Goal: Task Accomplishment & Management: Complete application form

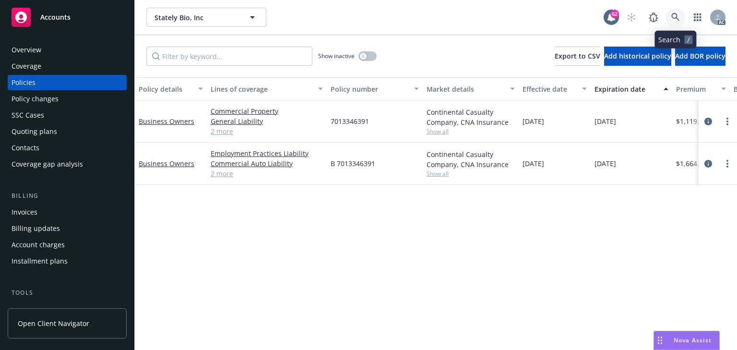
click at [679, 20] on link at bounding box center [675, 17] width 19 height 19
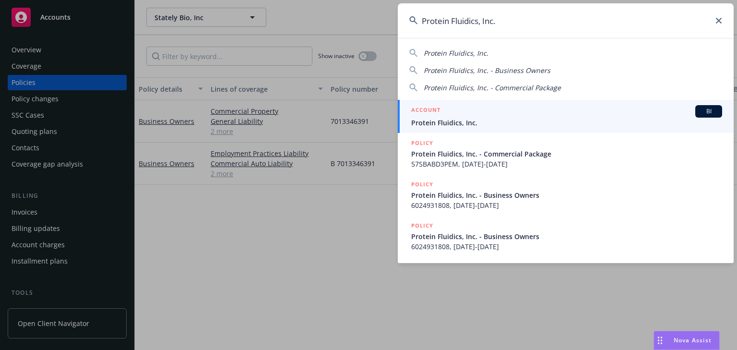
type input "Protein Fluidics, Inc."
click at [433, 121] on span "Protein Fluidics, Inc." at bounding box center [566, 122] width 311 height 10
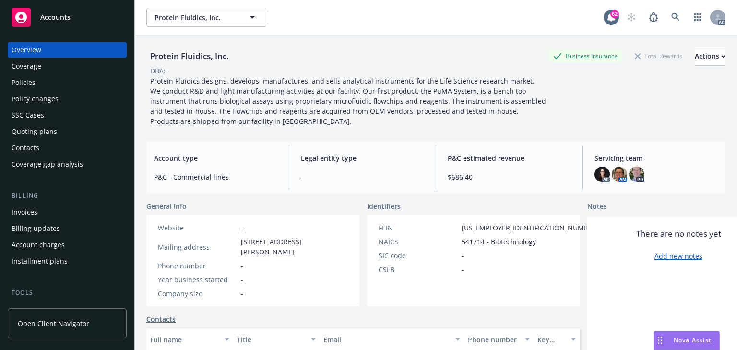
click at [22, 80] on div "Policies" at bounding box center [24, 82] width 24 height 15
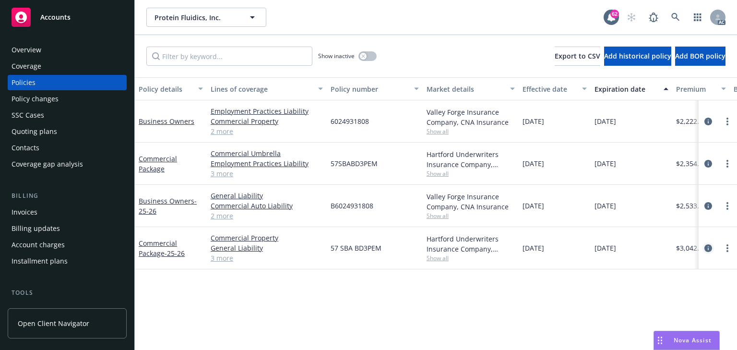
click at [710, 249] on icon "circleInformation" at bounding box center [708, 248] width 8 height 8
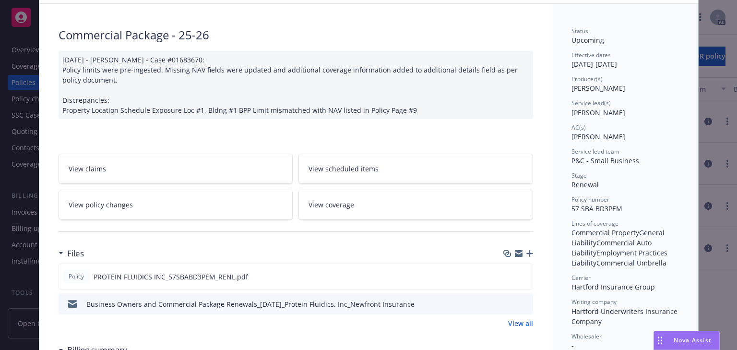
scroll to position [77, 0]
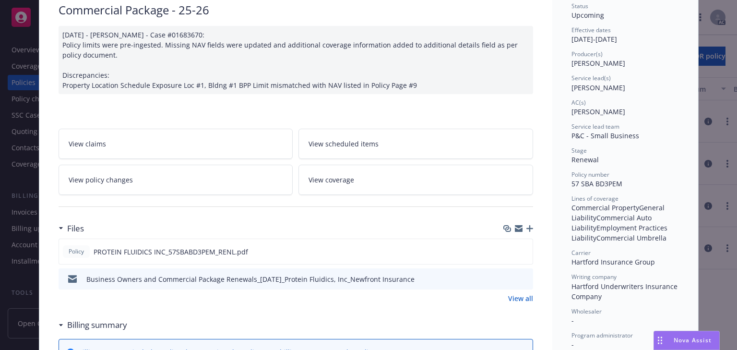
click at [155, 177] on link "View policy changes" at bounding box center [176, 179] width 234 height 30
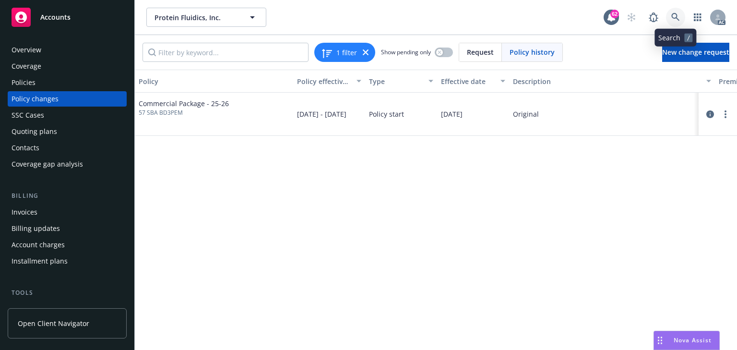
click at [683, 19] on link at bounding box center [675, 17] width 19 height 19
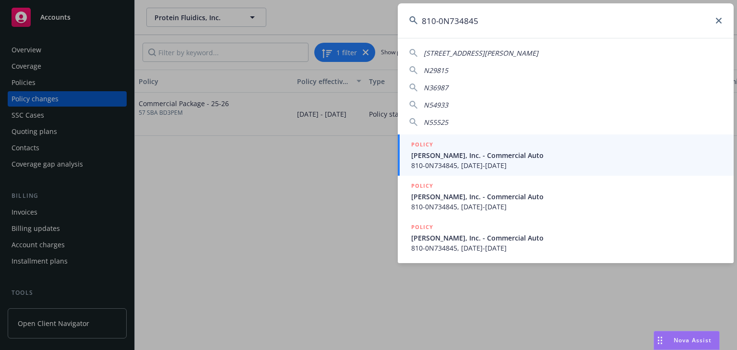
type input "810-0N734845"
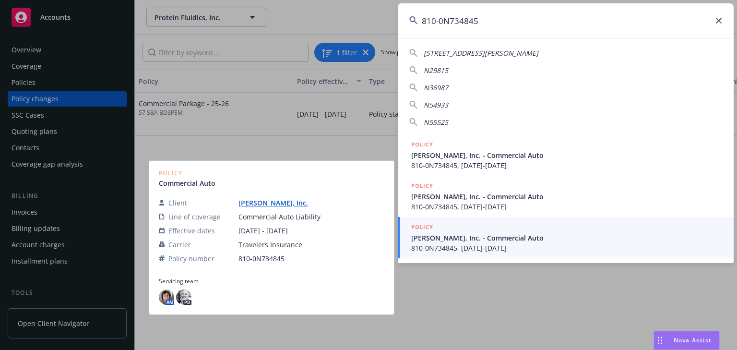
click at [457, 233] on span "[PERSON_NAME], Inc. - Commercial Auto" at bounding box center [566, 238] width 311 height 10
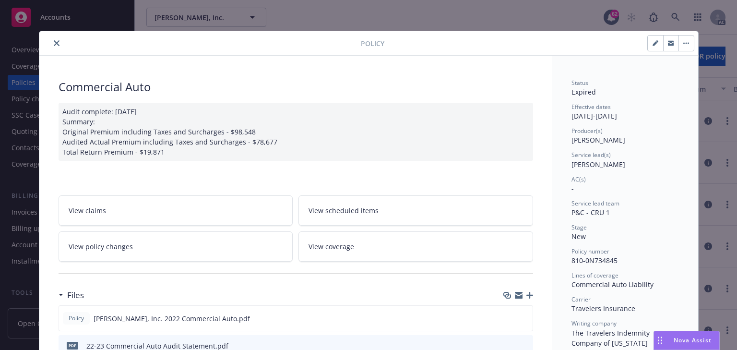
click at [52, 46] on button "close" at bounding box center [57, 43] width 12 height 12
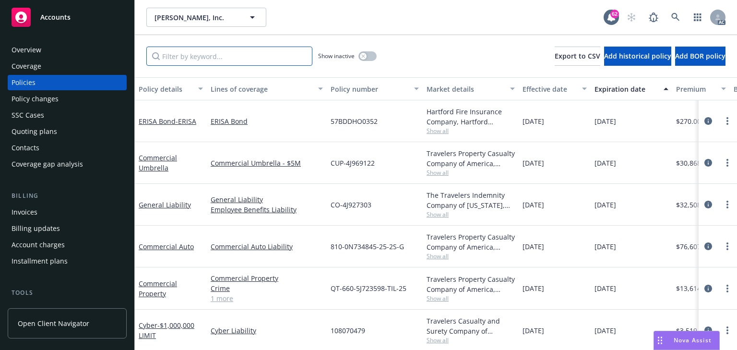
click at [199, 61] on input "Filter by keyword..." at bounding box center [229, 56] width 166 height 19
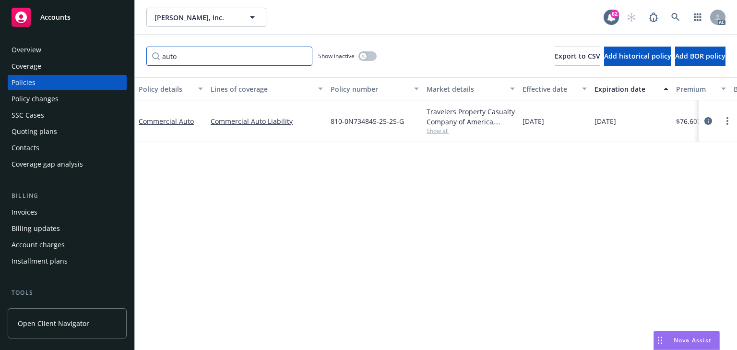
type input "auto"
click at [358, 209] on div "Policy details Lines of coverage Policy number Market details Effective date Ex…" at bounding box center [436, 213] width 602 height 272
click at [402, 182] on div "Policy details Lines of coverage Policy number Market details Effective date Ex…" at bounding box center [436, 213] width 602 height 272
click at [439, 131] on span "Show all" at bounding box center [470, 131] width 88 height 8
click at [709, 121] on icon "circleInformation" at bounding box center [708, 121] width 8 height 8
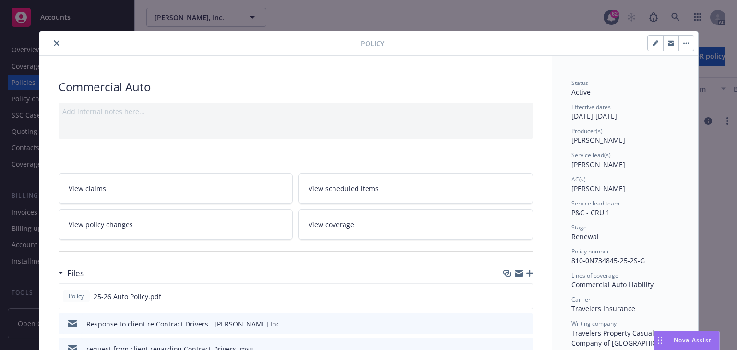
click at [187, 226] on link "View policy changes" at bounding box center [176, 224] width 234 height 30
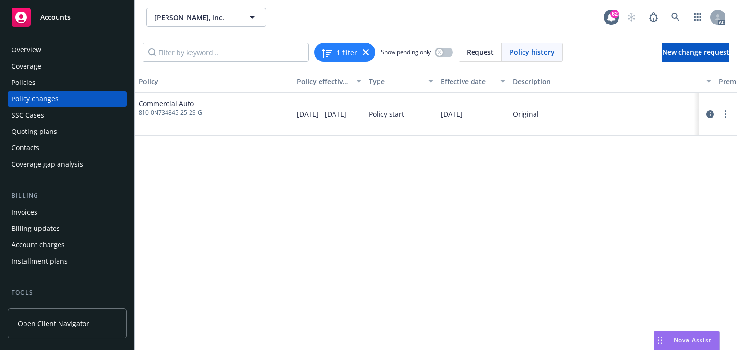
click at [187, 226] on div "Policy Policy effective dates Type Effective date Description Premium change An…" at bounding box center [436, 210] width 602 height 280
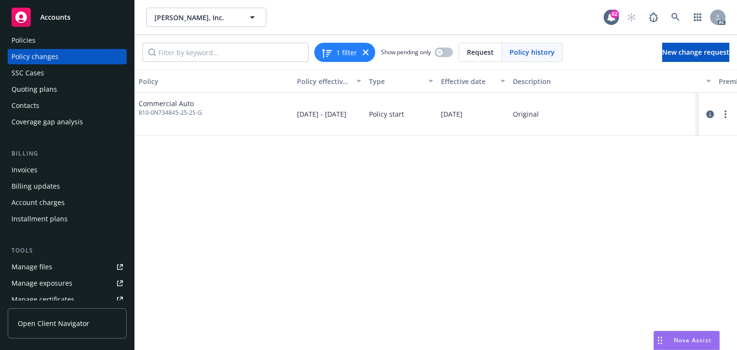
scroll to position [77, 0]
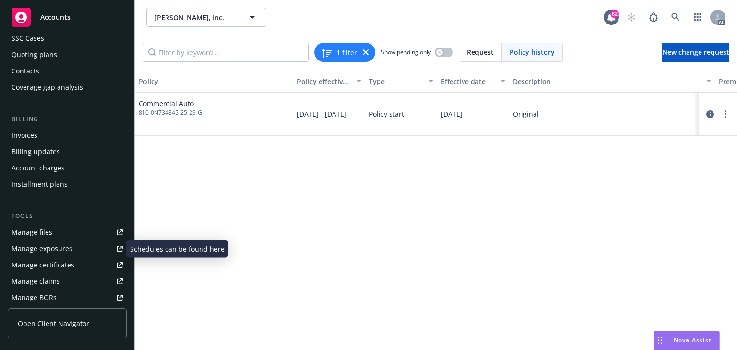
click at [45, 248] on div "Manage exposures" at bounding box center [42, 248] width 61 height 15
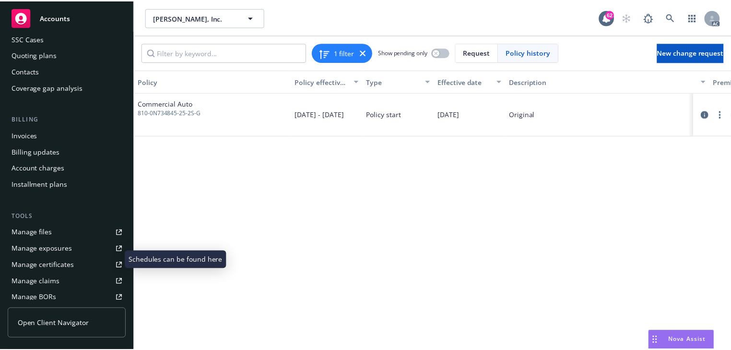
scroll to position [0, 0]
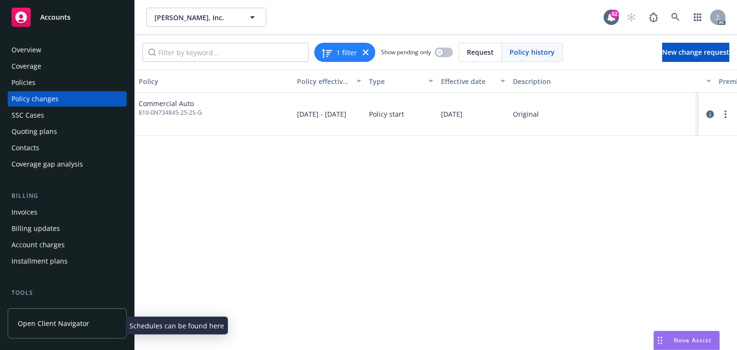
click at [48, 86] on div "Policies" at bounding box center [67, 82] width 111 height 15
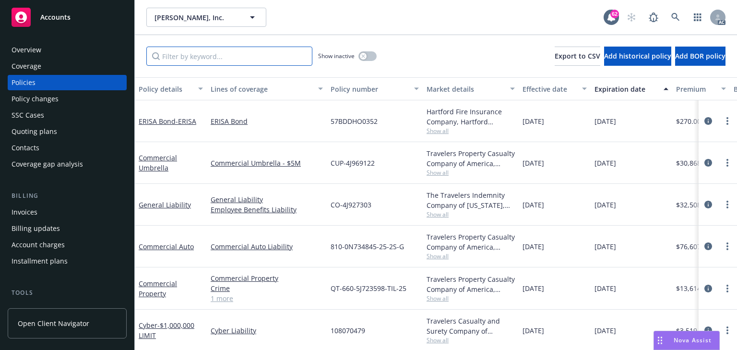
click at [247, 54] on input "Filter by keyword..." at bounding box center [229, 56] width 166 height 19
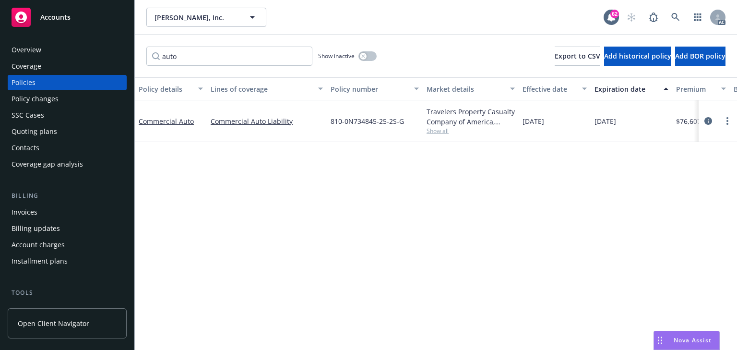
click at [333, 187] on div "Policy details Lines of coverage Policy number Market details Effective date Ex…" at bounding box center [436, 213] width 602 height 272
click at [209, 57] on input "auto" at bounding box center [229, 56] width 166 height 19
type input "auto"
click at [429, 131] on span "Show all" at bounding box center [470, 131] width 88 height 8
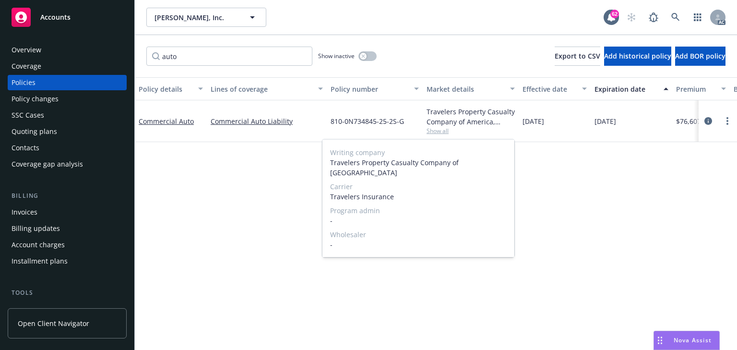
click at [36, 99] on div "Policy changes" at bounding box center [35, 98] width 47 height 15
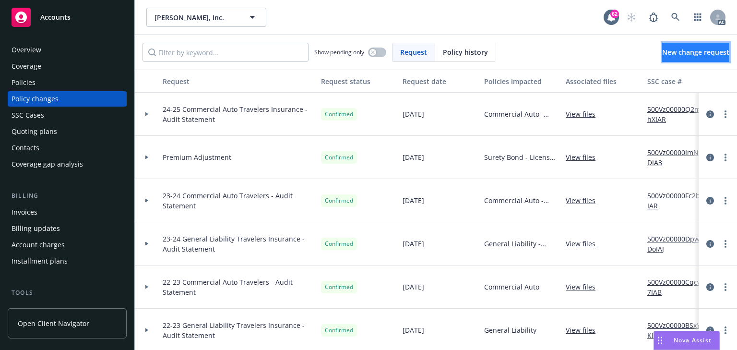
click at [662, 53] on span "New change request" at bounding box center [695, 51] width 67 height 9
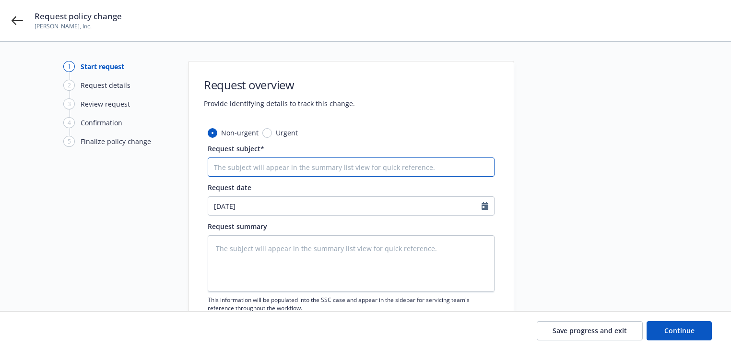
click at [297, 164] on input "Request subject*" at bounding box center [351, 166] width 287 height 19
paste input "25 Commercial Auto Travelers Insurance -"
type input "25 Commercial Auto Travelers Insurance -"
click at [366, 165] on input "25 Commercial Auto Travelers Insurance -" at bounding box center [351, 166] width 287 height 19
type textarea "x"
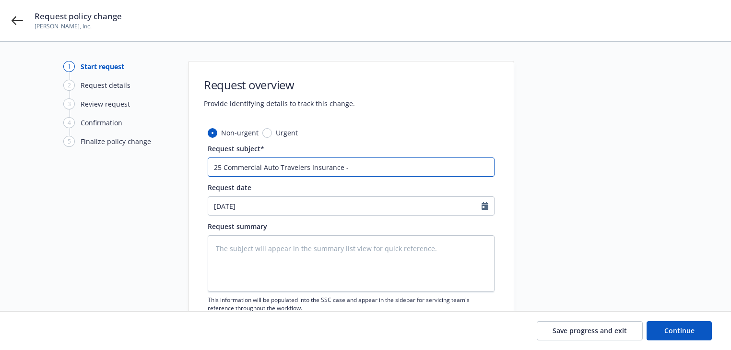
type input "25 Commercial Auto Travelers Insurance - A"
type textarea "x"
type input "25 Commercial Auto Travelers Insurance - Ad"
type textarea "x"
type input "25 Commercial Auto Travelers Insurance - Add"
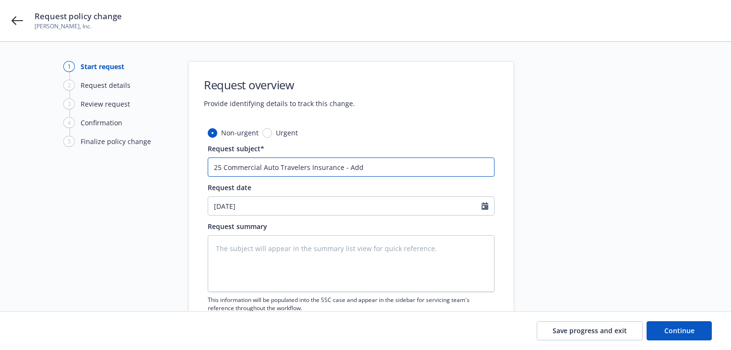
type textarea "x"
type input "25 Commercial Auto Travelers Insurance - Add"
type textarea "x"
type input "25 Commercial Auto Travelers Insurance - Add d"
type textarea "x"
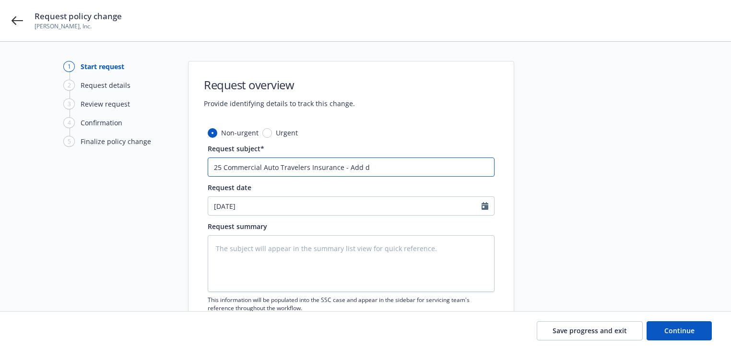
type input "25 Commercial Auto Travelers Insurance - Add dr"
type textarea "x"
type input "25 Commercial Auto Travelers Insurance - Add dri"
type textarea "x"
type input "25 Commercial Auto Travelers Insurance - Add driv"
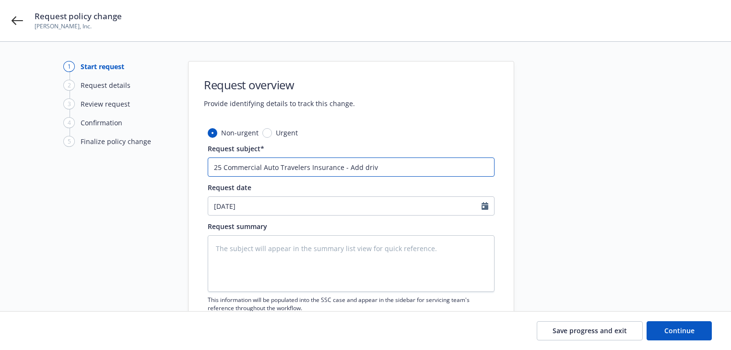
type textarea "x"
type input "25 Commercial Auto Travelers Insurance - Add drive"
type textarea "x"
type input "25 Commercial Auto Travelers Insurance - Add driver"
type textarea "x"
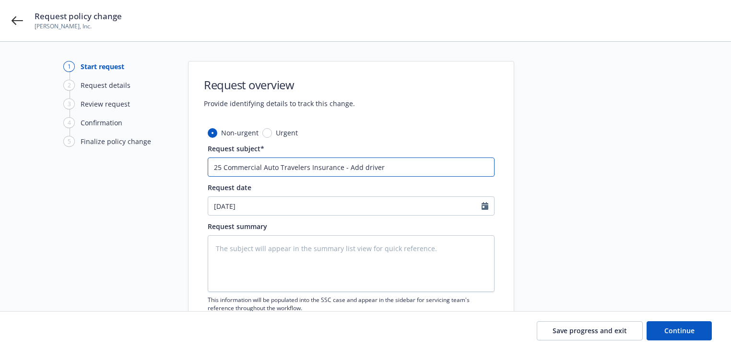
type input "25 Commercial Auto Travelers Insurance - Add driver"
click at [431, 168] on input "25 Commercial Auto Travelers Insurance - Add driver" at bounding box center [351, 166] width 287 height 19
paste input "[PERSON_NAME]"
type textarea "x"
drag, startPoint x: 345, startPoint y: 167, endPoint x: 436, endPoint y: 168, distance: 91.1
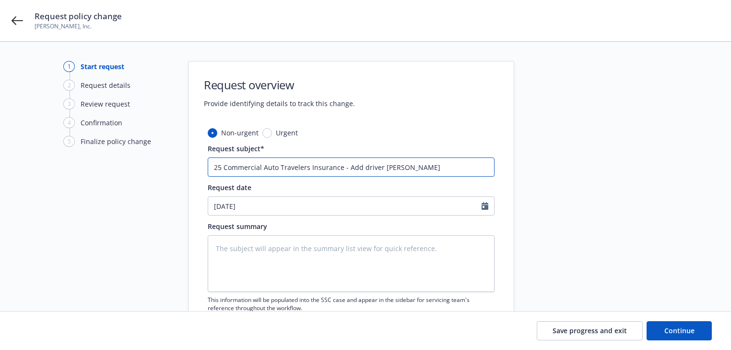
click at [436, 168] on input "25 Commercial Auto Travelers Insurance - Add driver [PERSON_NAME]" at bounding box center [351, 166] width 287 height 19
type input "25 Commercial Auto Travelers Insurance - Add driver [PERSON_NAME]"
click at [377, 239] on textarea at bounding box center [351, 263] width 287 height 57
paste textarea "Add driver [PERSON_NAME]"
type textarea "x"
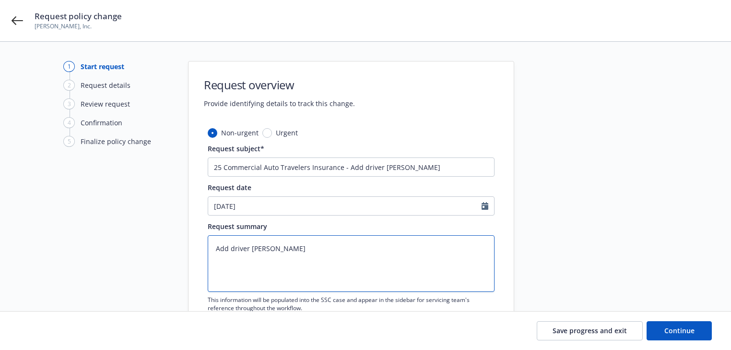
type textarea "Add driver [PERSON_NAME]"
click at [324, 248] on textarea "Add driver [PERSON_NAME]" at bounding box center [351, 263] width 287 height 57
type textarea "x"
type textarea "Add driver [PERSON_NAME]"
paste textarea "DOB [DEMOGRAPHIC_DATA] Dr [PERSON_NAME]: A8738553"
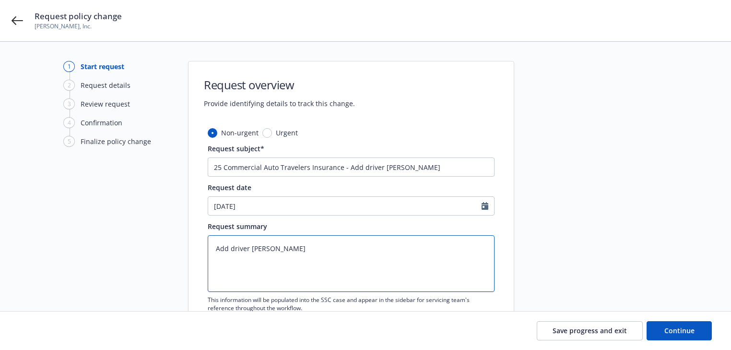
type textarea "x"
type textarea "Add driver [PERSON_NAME] DOB [DEMOGRAPHIC_DATA] Dr [PERSON_NAME]: [DRIVERS_LICE…"
click at [278, 258] on textarea "Add driver [PERSON_NAME] DOB [DEMOGRAPHIC_DATA] Dr [PERSON_NAME]: [DRIVERS_LICE…" at bounding box center [351, 263] width 287 height 57
type textarea "x"
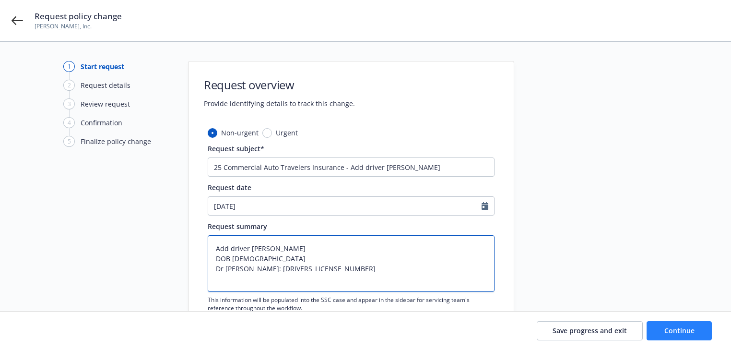
type textarea "Add driver [PERSON_NAME] DOB [DEMOGRAPHIC_DATA] Dr [PERSON_NAME]: [DRIVERS_LICE…"
click at [694, 329] on button "Continue" at bounding box center [678, 330] width 65 height 19
type textarea "x"
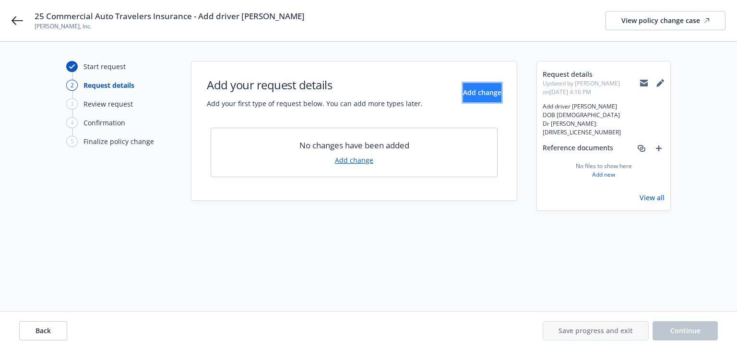
click at [463, 94] on button "Add change" at bounding box center [482, 92] width 38 height 19
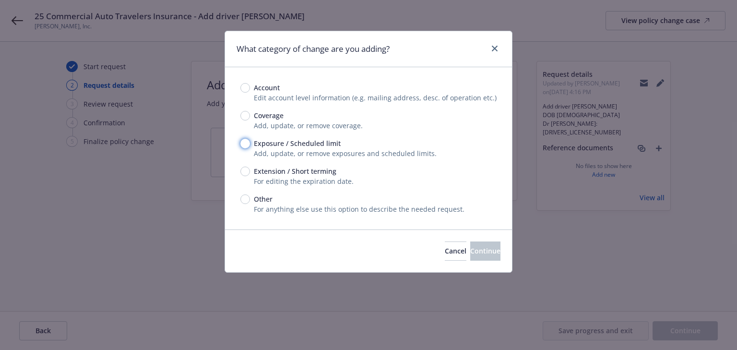
click at [245, 143] on input "Exposure / Scheduled limit" at bounding box center [245, 144] width 10 height 10
radio input "true"
click at [475, 246] on span "Continue" at bounding box center [485, 250] width 30 height 9
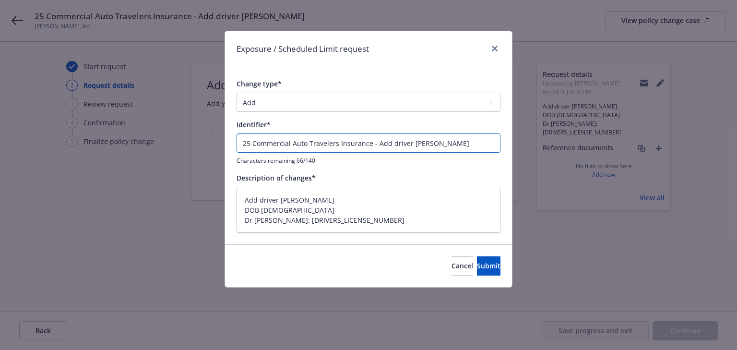
drag, startPoint x: 374, startPoint y: 143, endPoint x: -77, endPoint y: 158, distance: 451.0
click at [0, 158] on html "25 Commercial Auto Travelers Insurance - Add driver [PERSON_NAME] [PERSON_NAME]…" at bounding box center [368, 175] width 737 height 350
type textarea "x"
type input "Add driver [PERSON_NAME]"
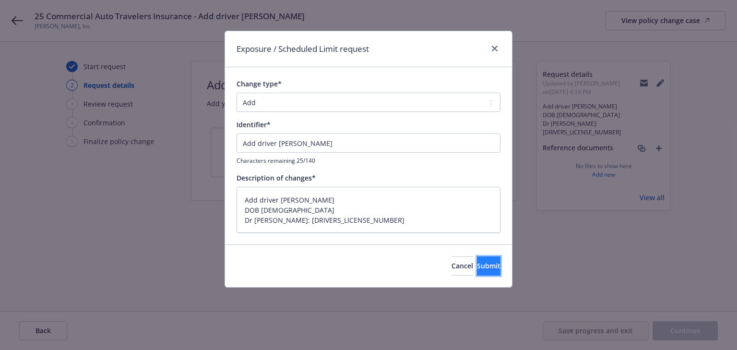
click at [477, 269] on span "Submit" at bounding box center [488, 265] width 23 height 9
type textarea "x"
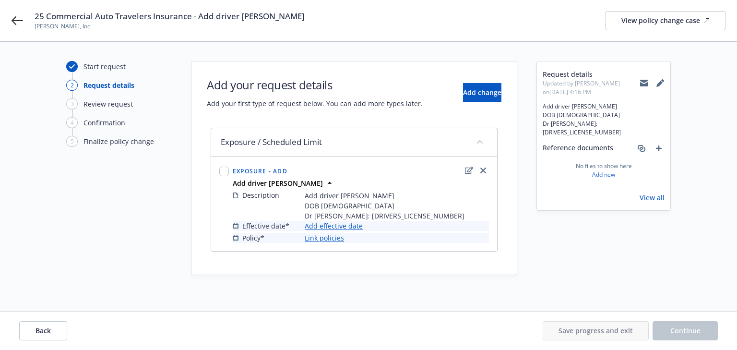
click at [332, 223] on link "Add effective date" at bounding box center [334, 226] width 58 height 10
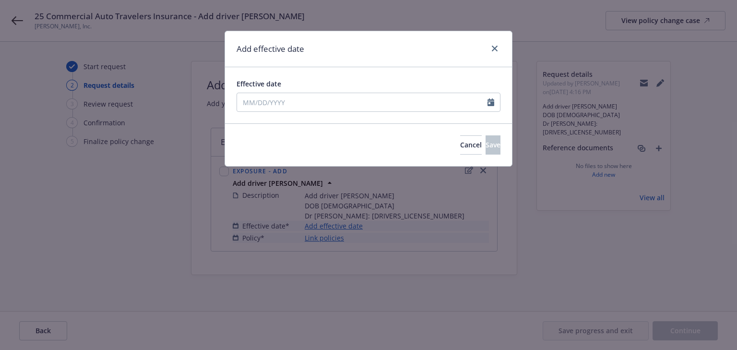
click at [274, 90] on div "Effective date" at bounding box center [368, 95] width 264 height 33
click at [272, 107] on input "Effective date" at bounding box center [362, 102] width 250 height 18
select select "8"
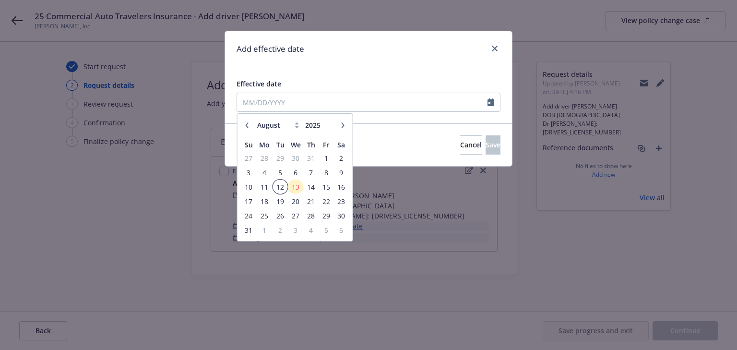
click at [284, 184] on span "12" at bounding box center [279, 187] width 13 height 12
type input "[DATE]"
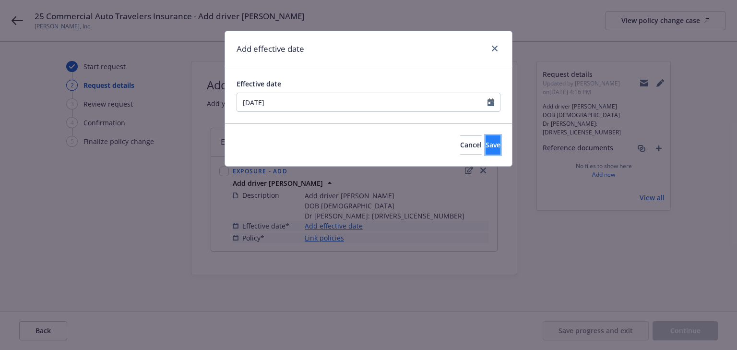
click at [485, 148] on span "Save" at bounding box center [492, 144] width 15 height 9
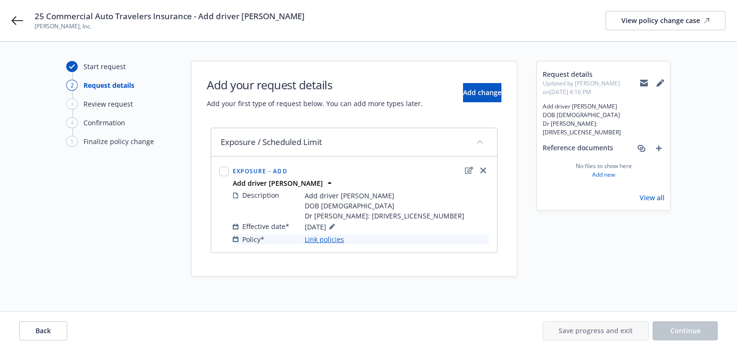
click at [316, 235] on link "Link policies" at bounding box center [324, 239] width 39 height 10
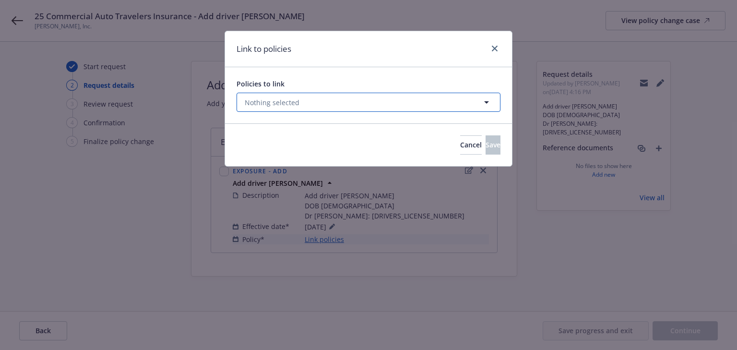
click at [269, 107] on span "Nothing selected" at bounding box center [272, 102] width 55 height 10
select select "ACTIVE"
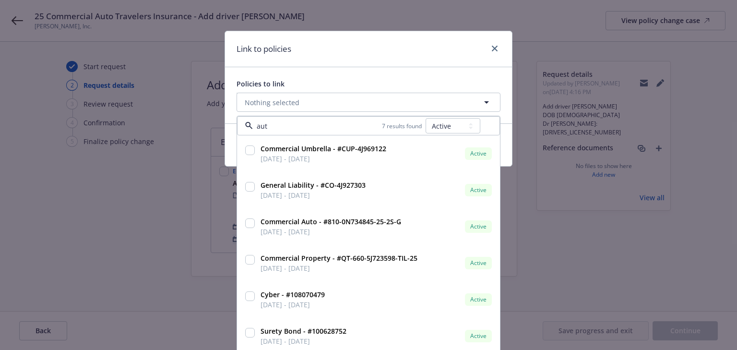
type input "auto"
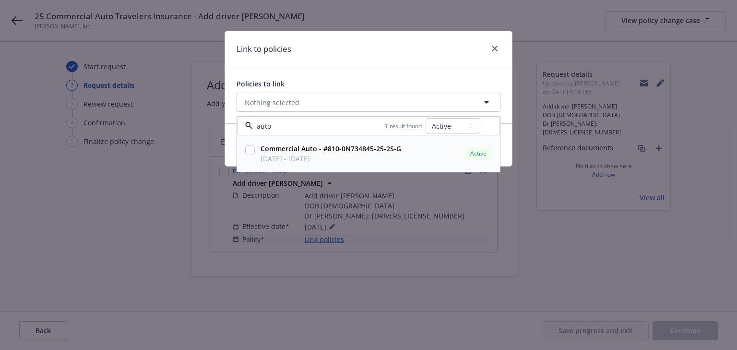
click at [251, 153] on input "checkbox" at bounding box center [250, 150] width 10 height 10
checkbox input "true"
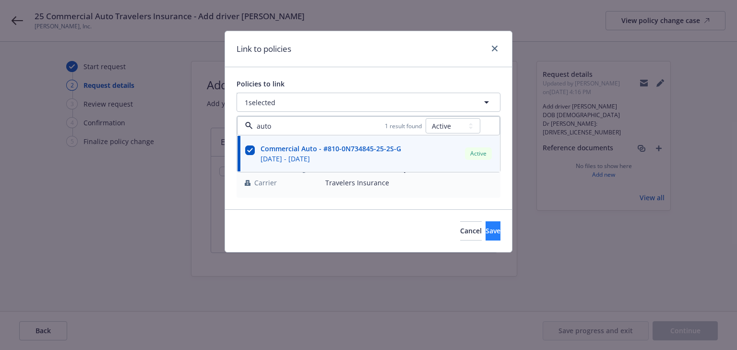
type input "auto"
click at [492, 234] on button "Save" at bounding box center [492, 230] width 15 height 19
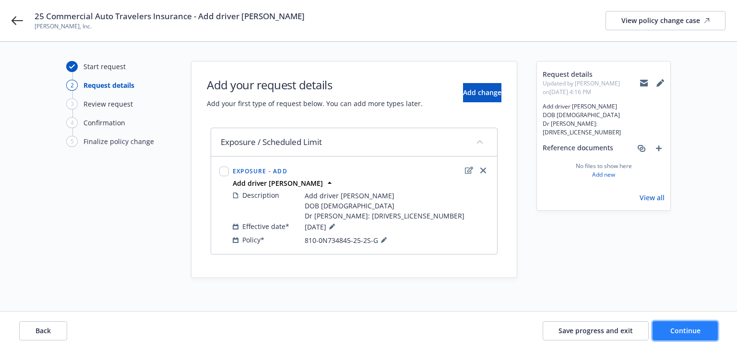
click at [700, 335] on button "Continue" at bounding box center [684, 330] width 65 height 19
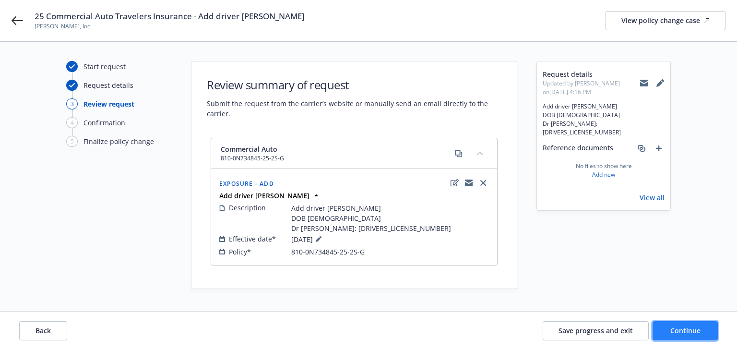
click at [700, 335] on button "Continue" at bounding box center [684, 330] width 65 height 19
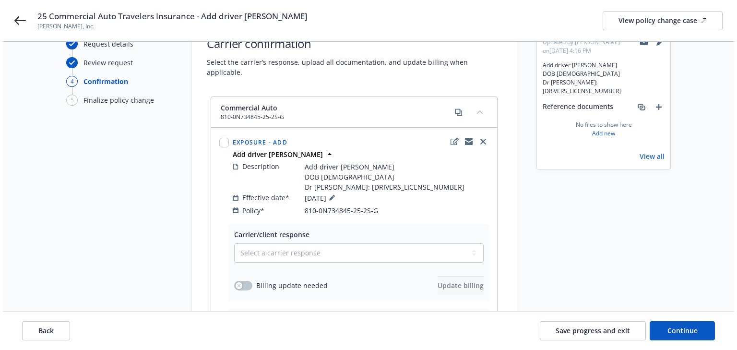
scroll to position [115, 0]
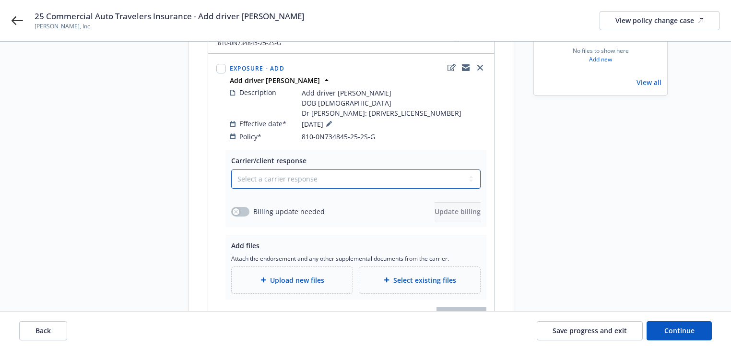
click at [329, 169] on select "Select a carrier response Accepted Accepted with revision No endorsement needed…" at bounding box center [355, 178] width 249 height 19
select select "NO_ENDORSEMENT_NEEDED"
click at [231, 169] on select "Select a carrier response Accepted Accepted with revision No endorsement needed…" at bounding box center [355, 178] width 249 height 19
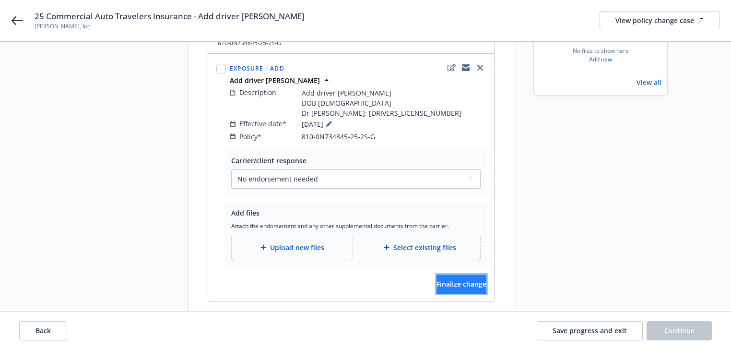
click at [436, 274] on button "Finalize change" at bounding box center [461, 283] width 50 height 19
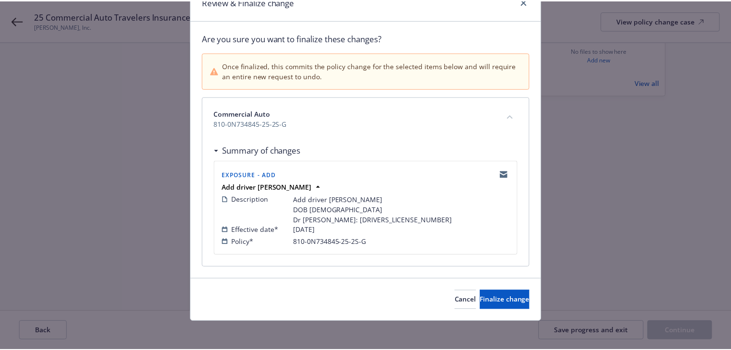
scroll to position [48, 0]
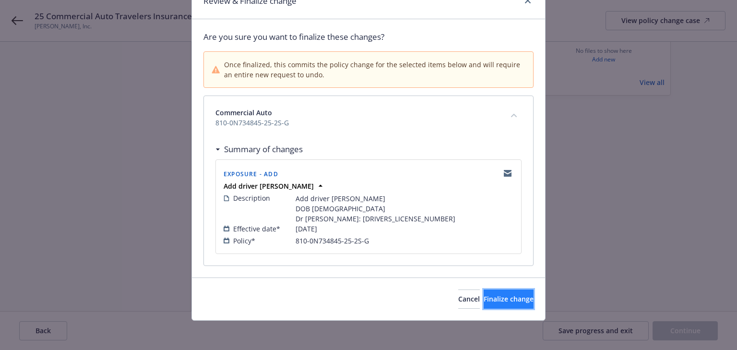
click at [513, 303] on button "Finalize change" at bounding box center [508, 298] width 50 height 19
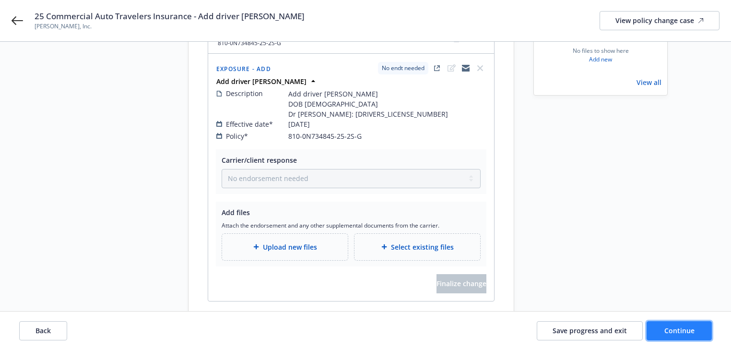
click at [679, 334] on span "Continue" at bounding box center [679, 330] width 30 height 9
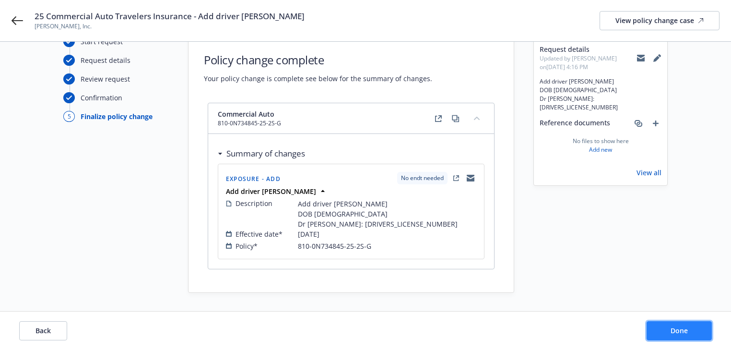
click at [679, 334] on span "Done" at bounding box center [678, 330] width 17 height 9
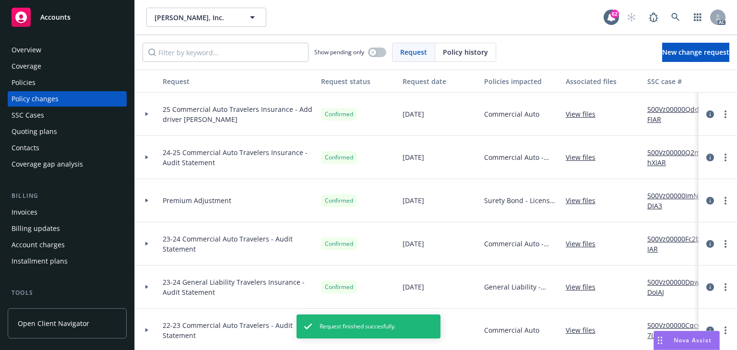
click at [667, 107] on link "500Vz00000QddfFIAR" at bounding box center [679, 114] width 64 height 20
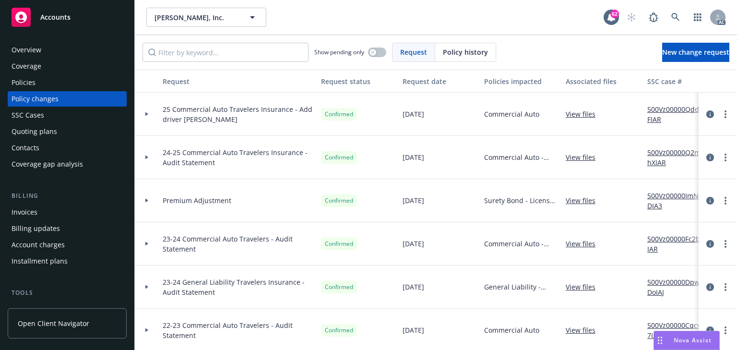
click at [44, 79] on div "Policies" at bounding box center [67, 82] width 111 height 15
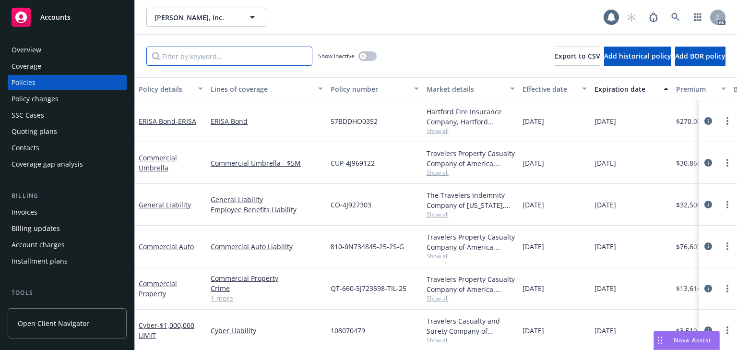
click at [243, 57] on input "Filter by keyword..." at bounding box center [229, 56] width 166 height 19
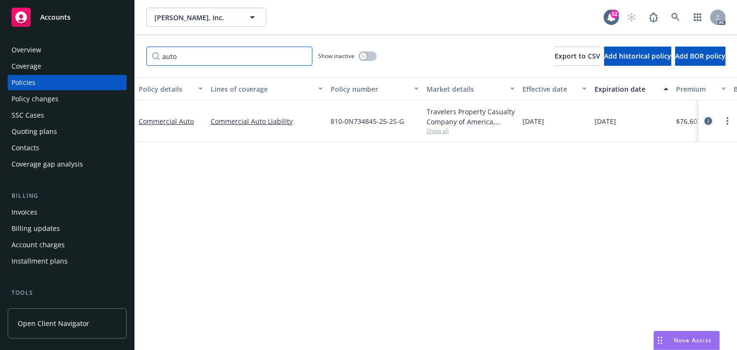
type input "auto"
click at [708, 120] on icon "circleInformation" at bounding box center [708, 121] width 8 height 8
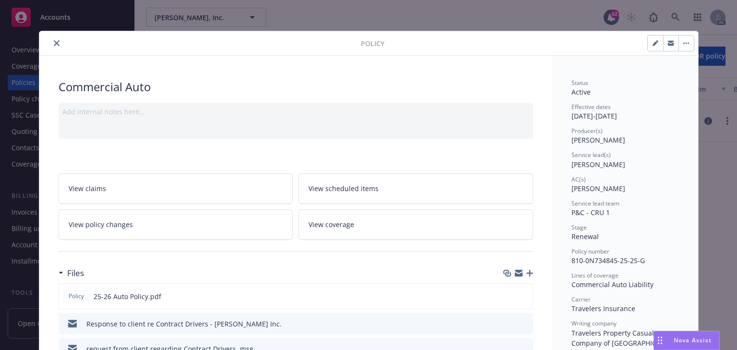
scroll to position [29, 0]
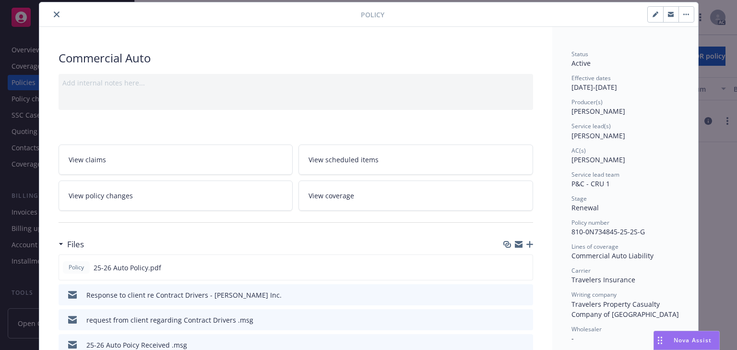
drag, startPoint x: 585, startPoint y: 136, endPoint x: 611, endPoint y: 136, distance: 26.4
drag, startPoint x: 566, startPoint y: 161, endPoint x: 621, endPoint y: 156, distance: 55.3
click at [54, 15] on icon "close" at bounding box center [57, 15] width 6 height 6
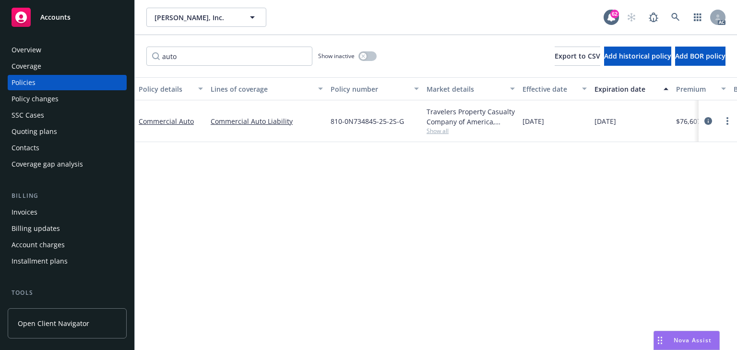
click at [267, 219] on div "Policy details Lines of coverage Policy number Market details Effective date Ex…" at bounding box center [436, 213] width 602 height 272
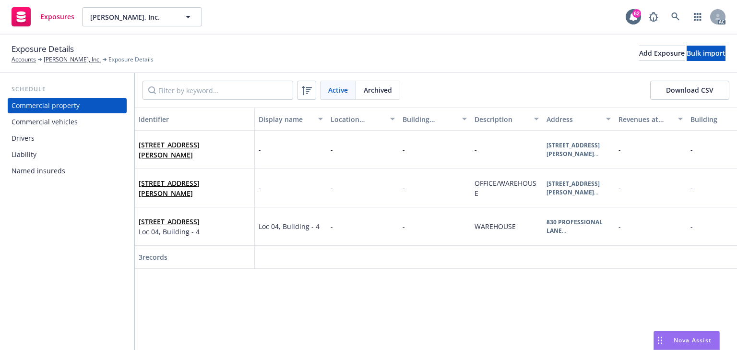
click at [56, 141] on div "Drivers" at bounding box center [67, 137] width 111 height 15
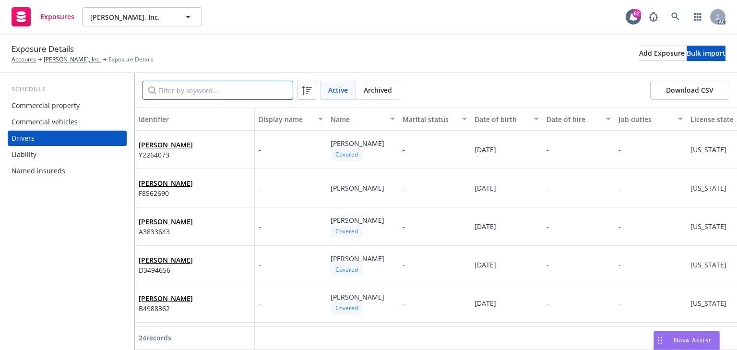
click at [217, 89] on input "Filter by keyword..." at bounding box center [217, 90] width 151 height 19
paste input "Lomeli"
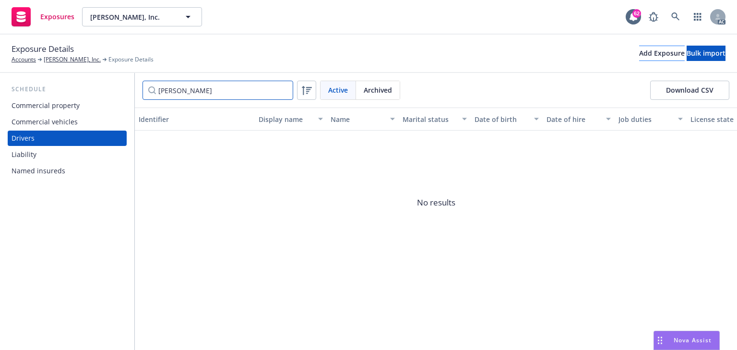
type input "Lomeli"
click at [639, 57] on div "Add Exposure" at bounding box center [662, 53] width 46 height 14
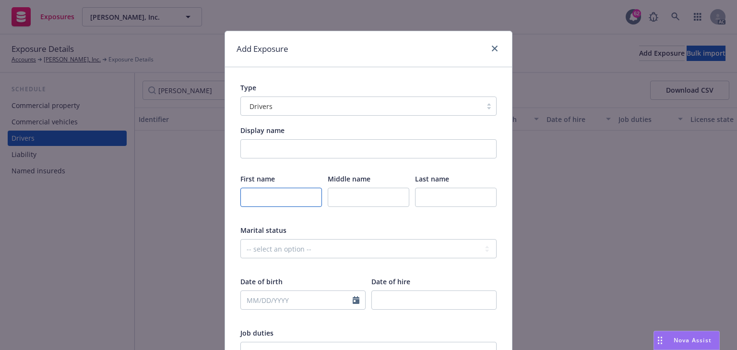
click at [278, 194] on input "text" at bounding box center [281, 196] width 82 height 19
paste input "Lomeli"
type input "Lomeli"
click at [461, 187] on div "Last name This field is required" at bounding box center [456, 196] width 82 height 45
click at [458, 194] on input "text" at bounding box center [456, 196] width 82 height 19
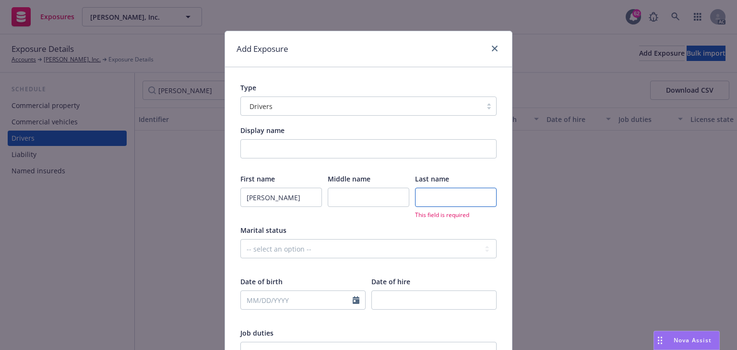
paste input "Salazar"
type input "Salazar"
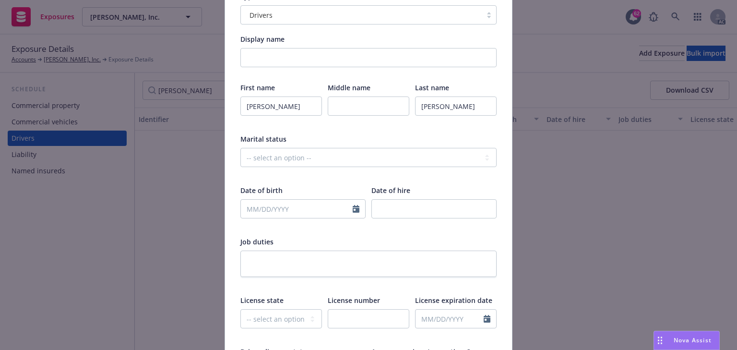
scroll to position [115, 0]
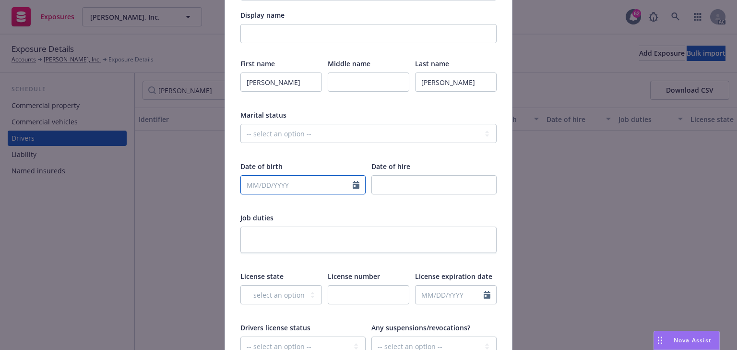
click at [276, 182] on input "text" at bounding box center [297, 185] width 112 height 18
select select "8"
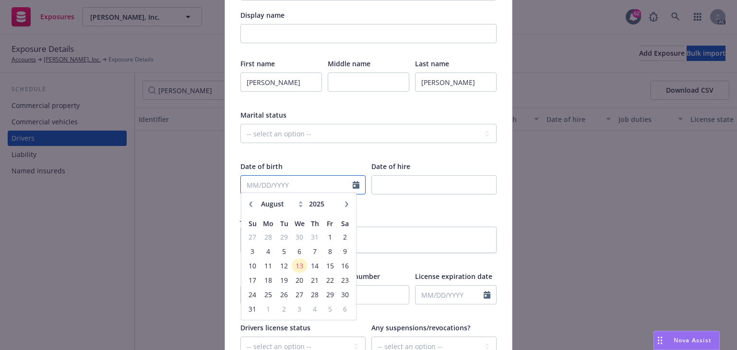
paste input "11/27/71"
click at [265, 186] on input "11/27/71" at bounding box center [297, 185] width 112 height 18
type input "11/27/1971"
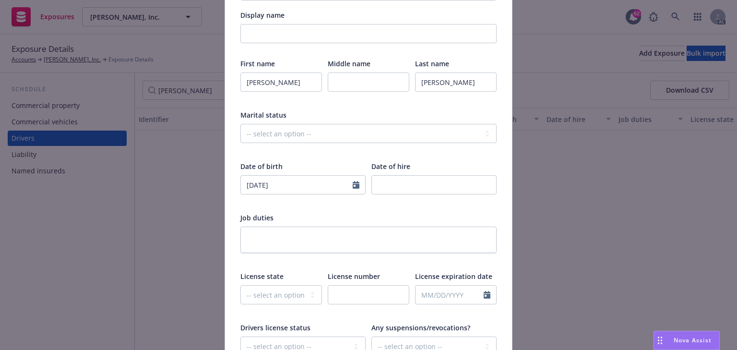
click at [328, 165] on div "Date of birth" at bounding box center [302, 166] width 125 height 10
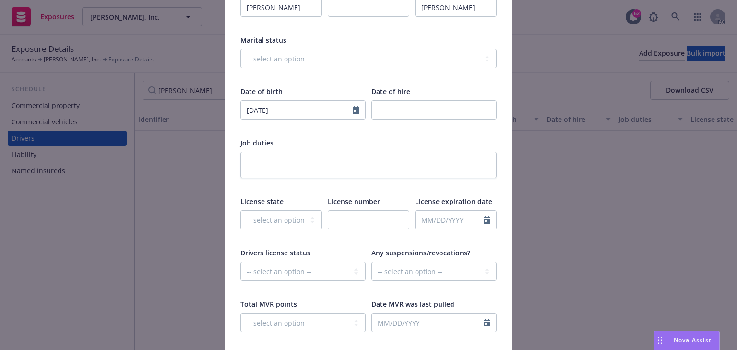
scroll to position [230, 0]
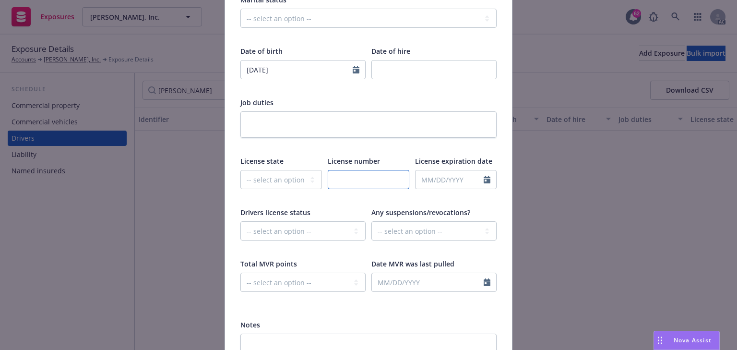
click at [395, 177] on input "text" at bounding box center [369, 179] width 82 height 19
paste input "A8738553"
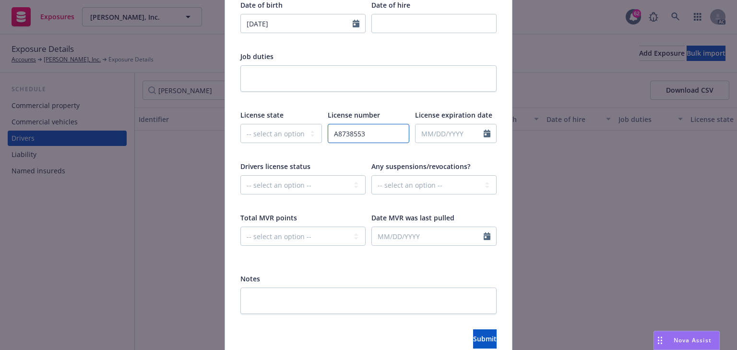
scroll to position [321, 0]
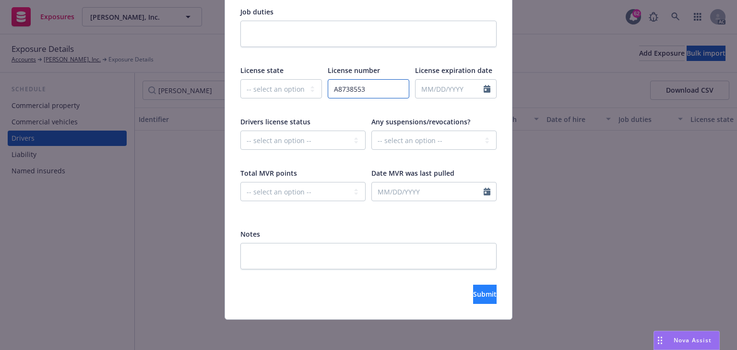
type input "A8738553"
click at [473, 290] on span "Submit" at bounding box center [484, 293] width 23 height 9
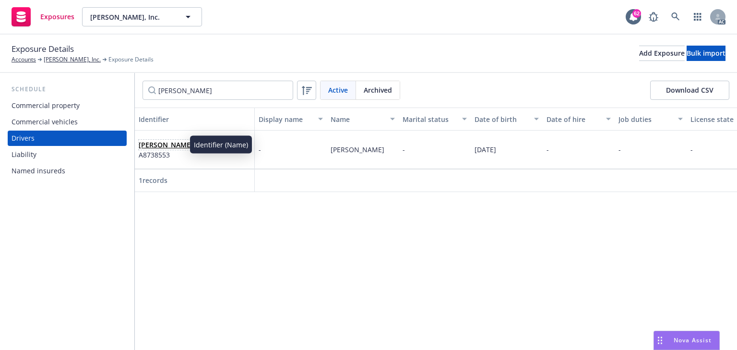
click at [167, 146] on link "Lomeli Salazar" at bounding box center [166, 144] width 54 height 9
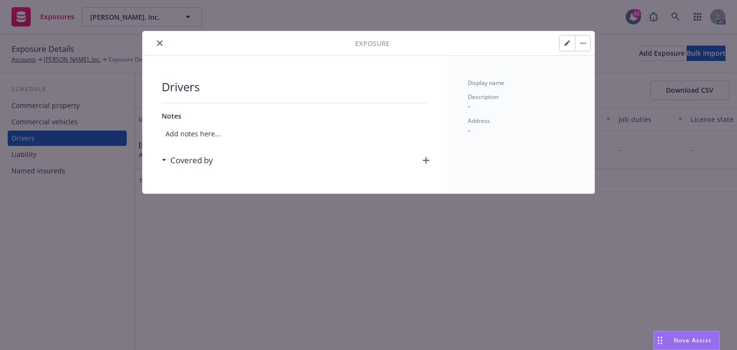
click at [424, 157] on icon "button" at bounding box center [425, 160] width 7 height 7
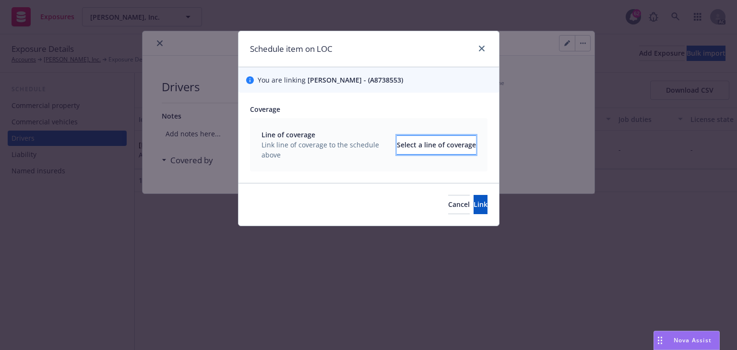
click at [405, 143] on div "Select a line of coverage" at bounding box center [436, 145] width 79 height 18
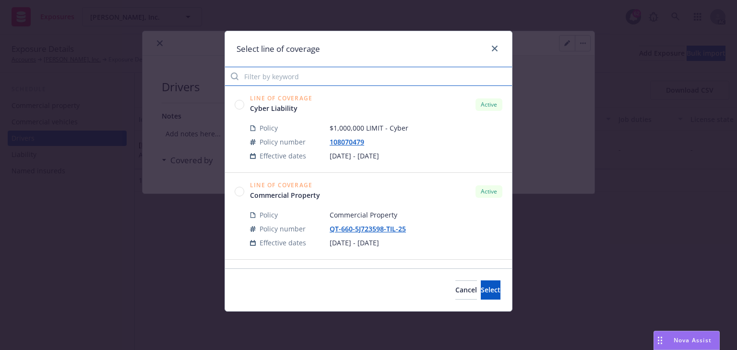
click at [297, 71] on input "Filter by keyword" at bounding box center [368, 76] width 287 height 19
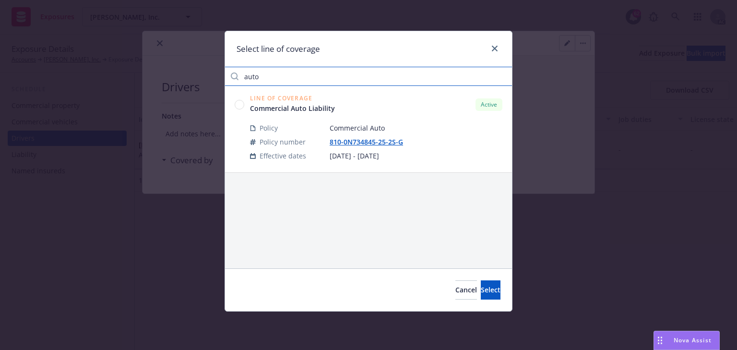
type input "auto"
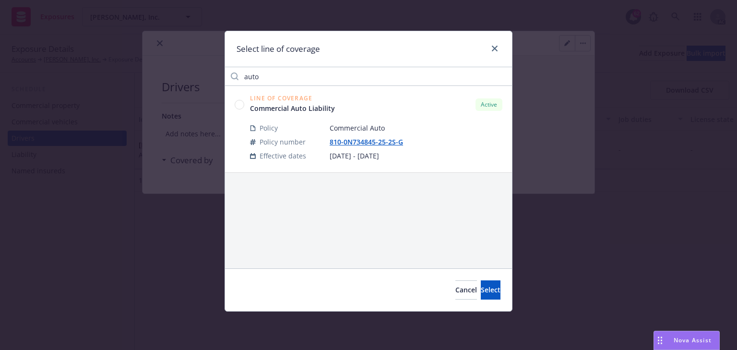
click at [242, 104] on circle at bounding box center [239, 104] width 9 height 9
click at [480, 288] on span "Select" at bounding box center [490, 289] width 20 height 9
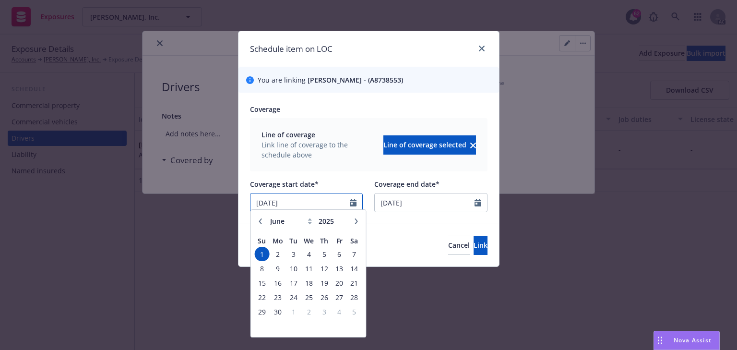
drag, startPoint x: 305, startPoint y: 201, endPoint x: 185, endPoint y: 198, distance: 119.9
click at [185, 198] on div "Schedule item on LOC You are linking Lomeli Salazar - (A8738553) Coverage Line …" at bounding box center [368, 175] width 737 height 350
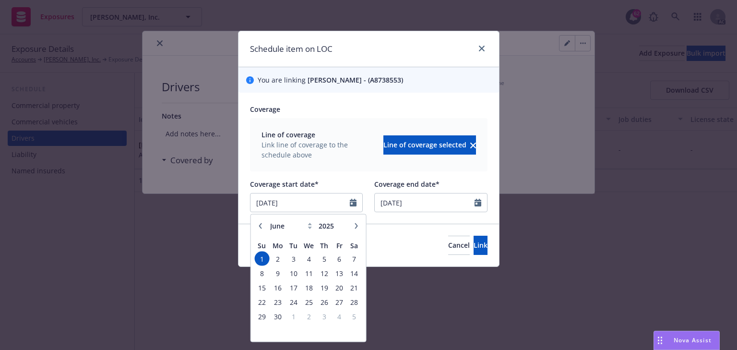
click at [355, 227] on icon "button" at bounding box center [355, 226] width 3 height 6
select select "8"
click at [293, 284] on span "12" at bounding box center [293, 287] width 13 height 12
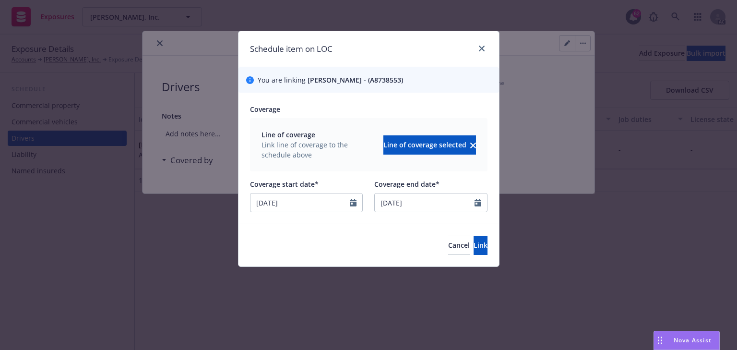
type input "[DATE]"
click at [280, 246] on div "Cancel Link" at bounding box center [368, 244] width 260 height 43
click at [477, 249] on button "Link" at bounding box center [480, 244] width 14 height 19
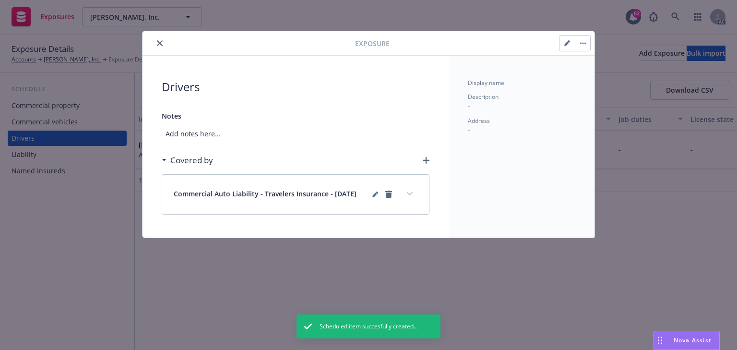
click at [410, 192] on icon "expand content" at bounding box center [410, 194] width 6 height 4
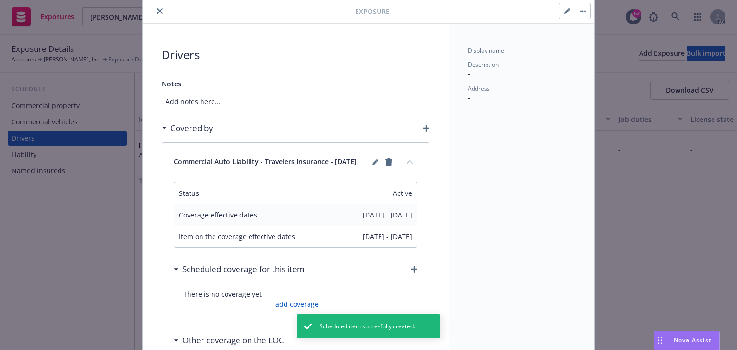
scroll to position [77, 0]
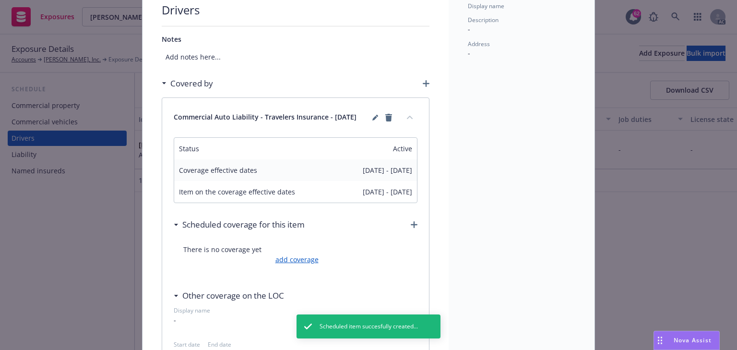
click at [299, 258] on link "add coverage" at bounding box center [296, 259] width 46 height 10
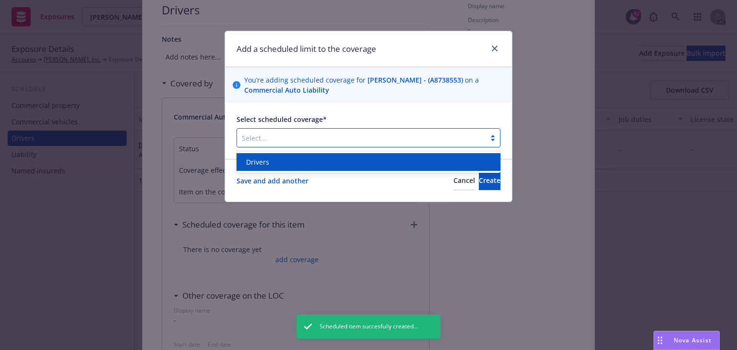
click at [304, 141] on div at bounding box center [361, 138] width 239 height 12
click at [298, 153] on div "Drivers" at bounding box center [368, 162] width 264 height 18
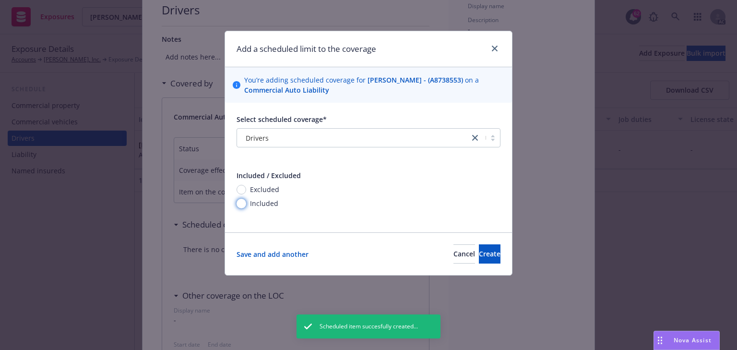
click at [244, 200] on input "Included" at bounding box center [241, 204] width 10 height 10
radio input "true"
click at [479, 255] on span "Create" at bounding box center [490, 253] width 22 height 9
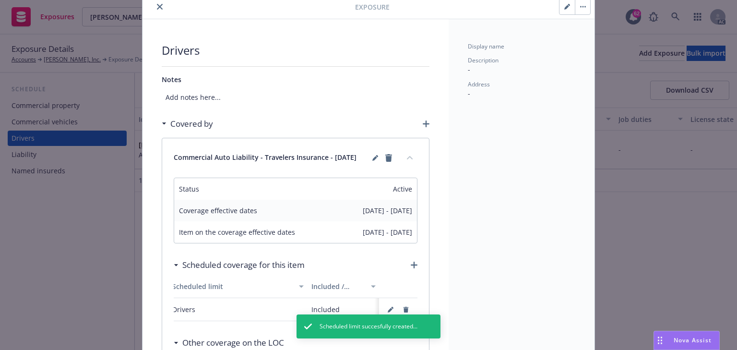
scroll to position [0, 0]
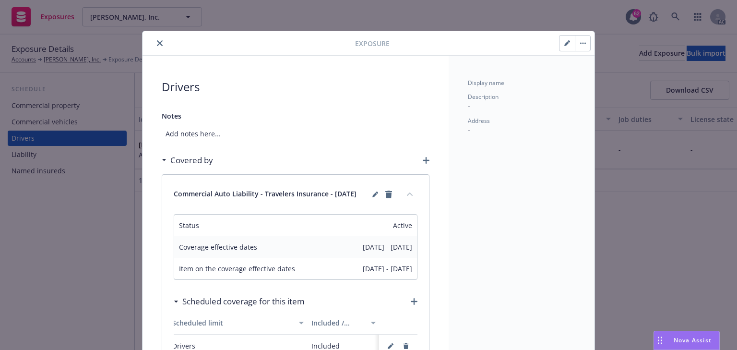
click at [154, 38] on button "close" at bounding box center [160, 43] width 12 height 12
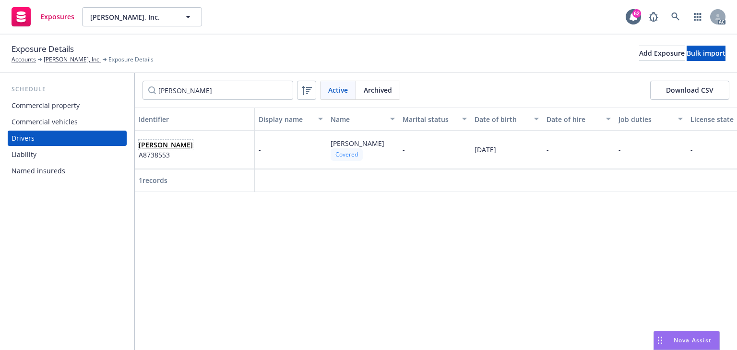
click at [185, 144] on span "Lomeli Salazar" at bounding box center [166, 145] width 54 height 10
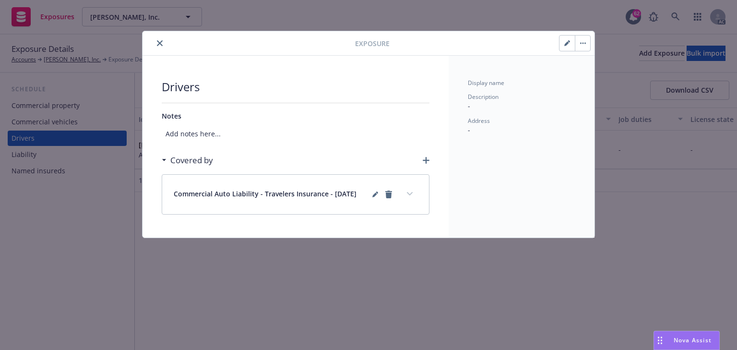
click at [414, 194] on button "expand content" at bounding box center [409, 193] width 15 height 15
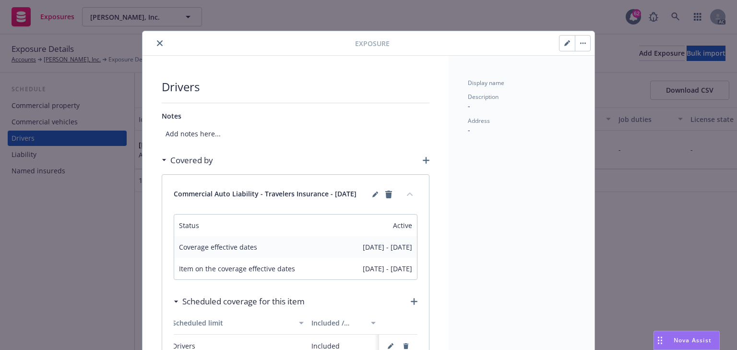
click at [159, 43] on button "close" at bounding box center [160, 43] width 12 height 12
